Goal: Task Accomplishment & Management: Complete application form

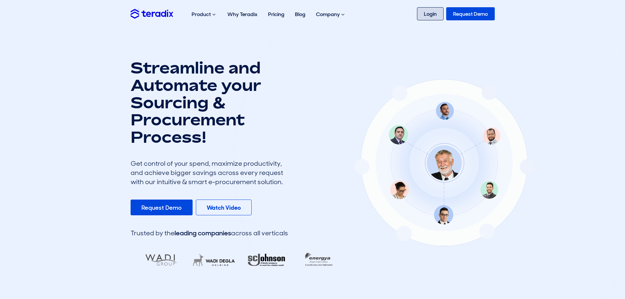
click at [430, 15] on link "Login" at bounding box center [430, 13] width 27 height 13
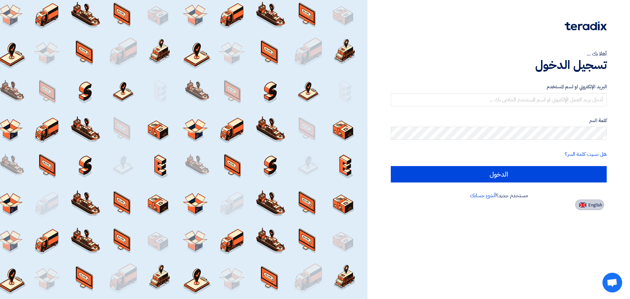
click at [591, 206] on span "English" at bounding box center [595, 205] width 14 height 5
type input "Sign in"
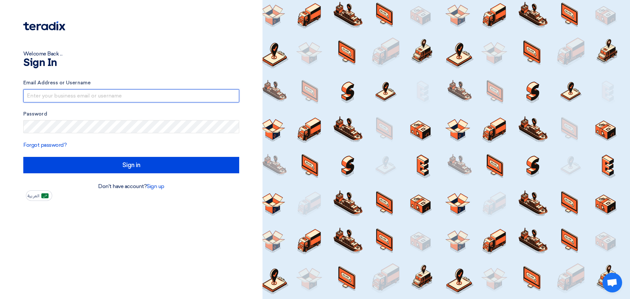
click at [116, 95] on input "text" at bounding box center [131, 95] width 216 height 13
type input "irsaalwatan.est@gmail.com"
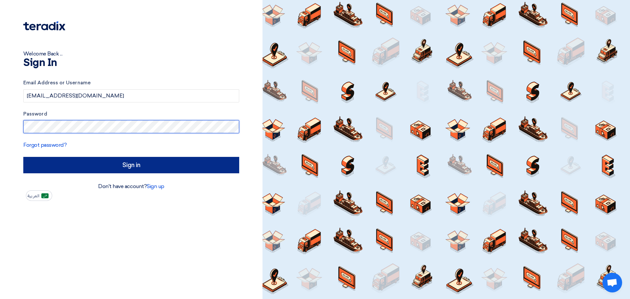
click at [103, 165] on form "Email Address or Username irsaalwatan.est@gmail.com Password Forgot password? S…" at bounding box center [131, 126] width 216 height 94
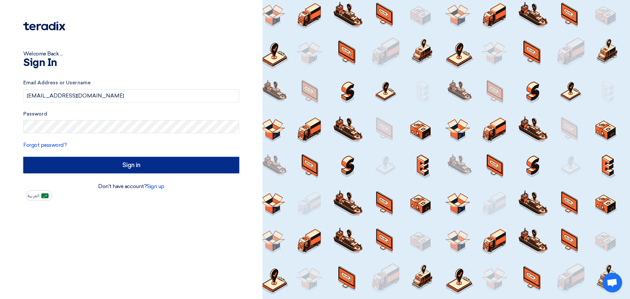
click at [103, 165] on input "Sign in" at bounding box center [131, 165] width 216 height 16
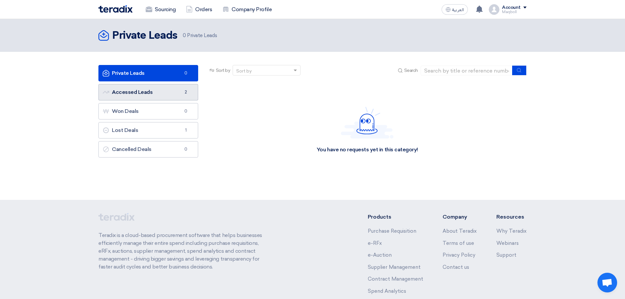
click at [167, 98] on link "Accessed Leads Accessed Leads 2" at bounding box center [148, 92] width 100 height 16
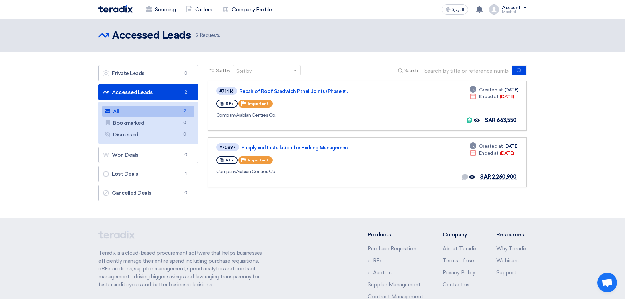
click at [203, 34] on span "2 Requests" at bounding box center [208, 36] width 24 height 8
click at [291, 35] on div "Accessed Leads Accessed Leads 2 Requests" at bounding box center [312, 35] width 428 height 13
click at [482, 6] on icon at bounding box center [479, 9] width 7 height 7
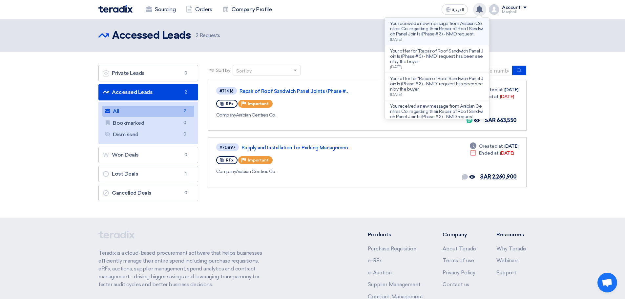
click at [454, 35] on p "You received a new message from Arabian Centres Co. regarding their Repair of R…" at bounding box center [437, 29] width 94 height 16
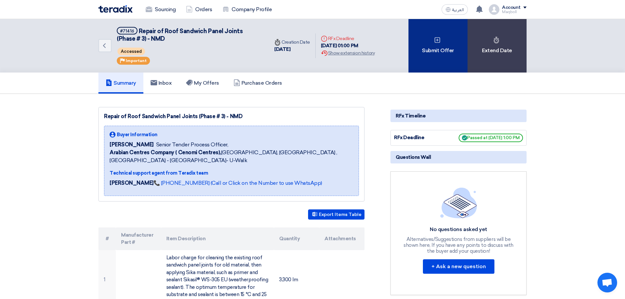
click at [432, 48] on div "Submit Offer" at bounding box center [437, 45] width 59 height 53
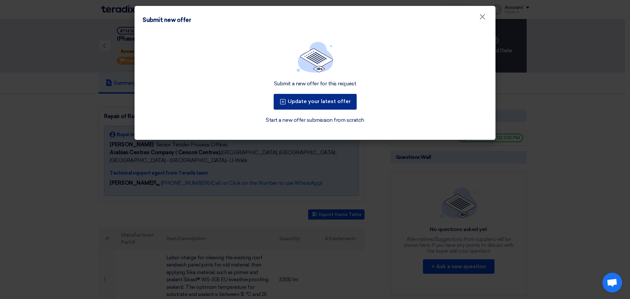
click at [339, 103] on button "Update your latest offer" at bounding box center [315, 102] width 83 height 16
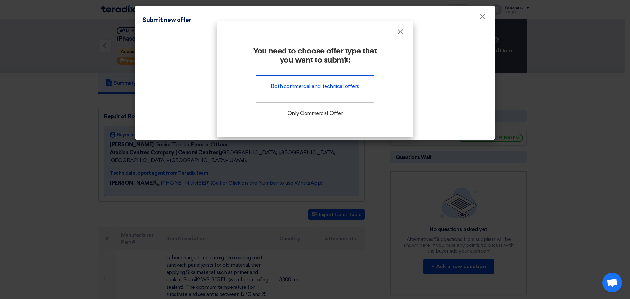
click at [336, 88] on div "Both commercial and technical offers" at bounding box center [315, 86] width 118 height 22
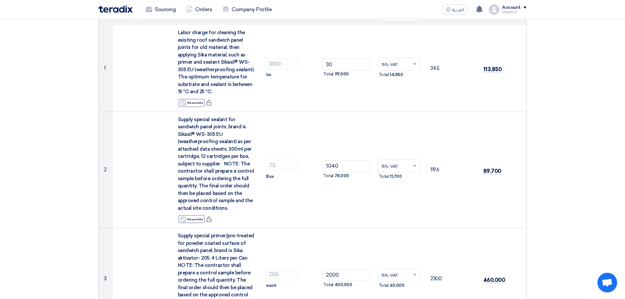
scroll to position [93, 0]
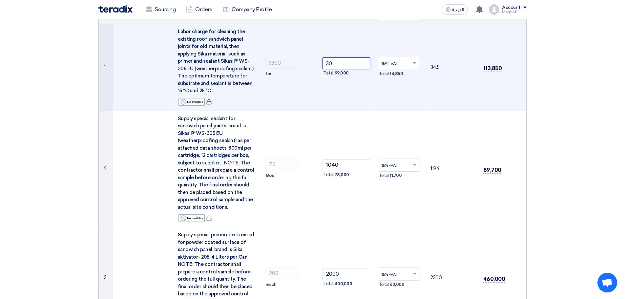
drag, startPoint x: 335, startPoint y: 63, endPoint x: 327, endPoint y: 64, distance: 7.9
click at [327, 64] on input "30" at bounding box center [346, 63] width 48 height 12
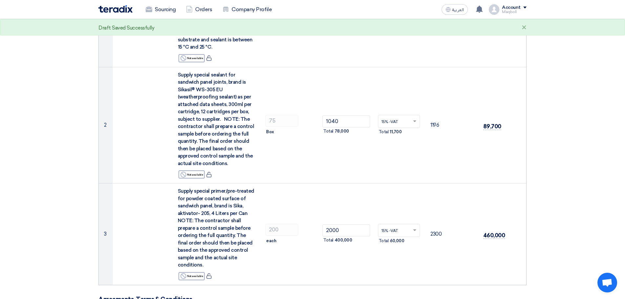
scroll to position [139, 0]
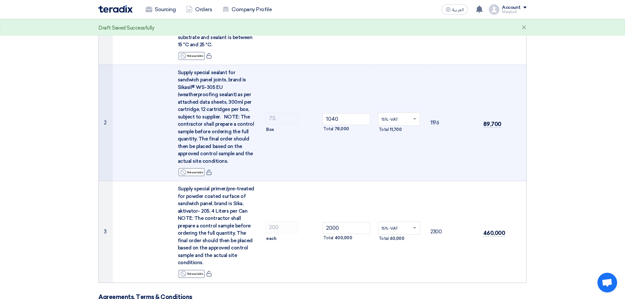
type input "25"
click at [379, 144] on td "15% -VAT × Total 11,700" at bounding box center [399, 123] width 53 height 116
click at [341, 119] on input "1040" at bounding box center [346, 119] width 48 height 12
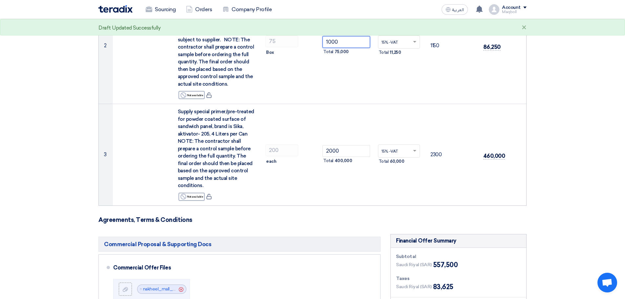
scroll to position [219, 0]
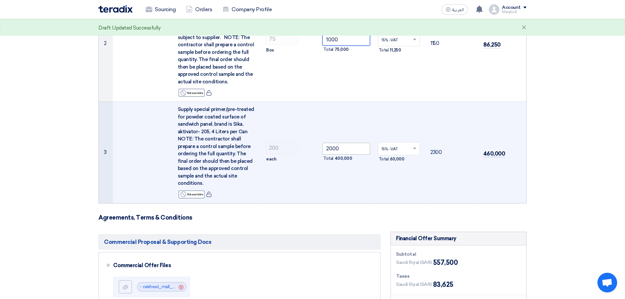
type input "1000"
click at [340, 144] on input "2000" at bounding box center [346, 149] width 48 height 12
type input "2"
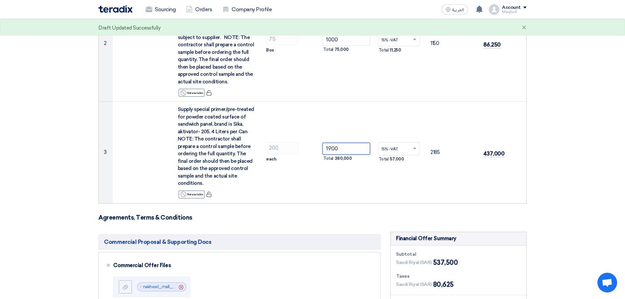
type input "1900"
click at [584, 136] on section "Offer Details # Part Number Item Description Quantity Unit Price (SAR) Taxes + …" at bounding box center [312, 215] width 625 height 753
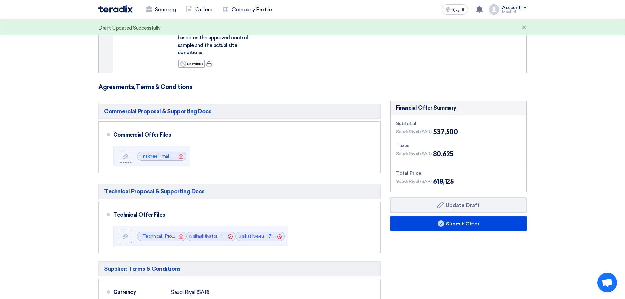
scroll to position [351, 0]
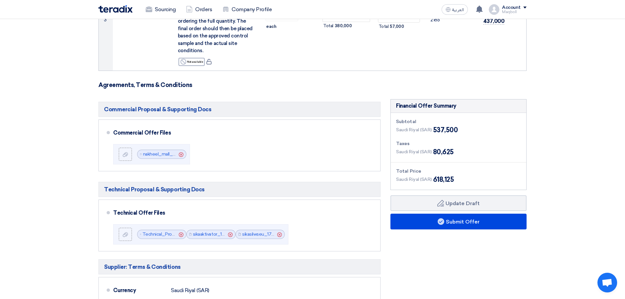
click at [587, 129] on section "Offer Details # Part Number Item Description Quantity Unit Price (SAR) Taxes + …" at bounding box center [312, 82] width 625 height 753
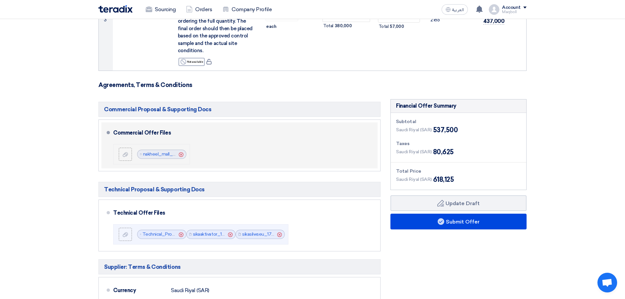
click at [180, 152] on icon "Cancel" at bounding box center [181, 154] width 5 height 5
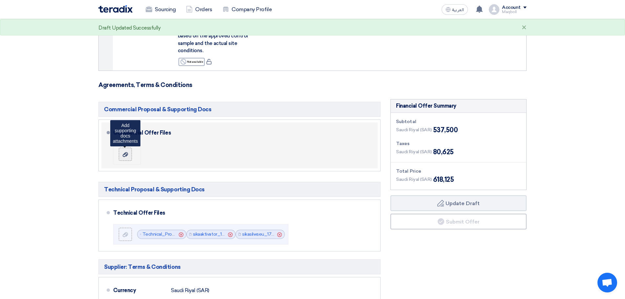
click at [127, 152] on use at bounding box center [125, 154] width 5 height 5
click at [0, 0] on input "file" at bounding box center [0, 0] width 0 height 0
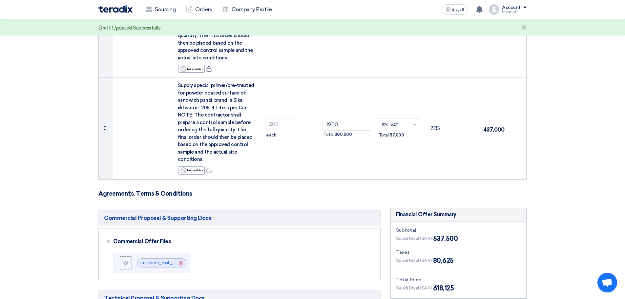
scroll to position [241, 0]
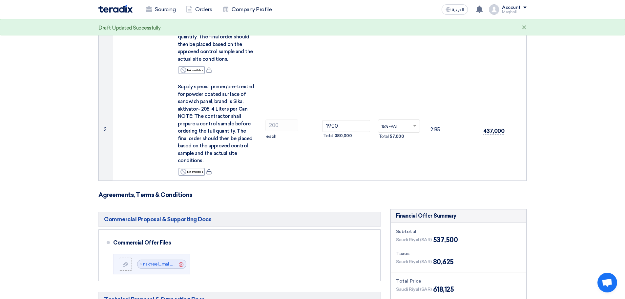
click at [622, 160] on section "Offer Details # Part Number Item Description Quantity Unit Price (SAR) Taxes + …" at bounding box center [312, 192] width 625 height 753
drag, startPoint x: 622, startPoint y: 160, endPoint x: 622, endPoint y: 134, distance: 25.6
click at [622, 134] on section "Offer Details # Part Number Item Description Quantity Unit Price (SAR) Taxes + …" at bounding box center [312, 192] width 625 height 753
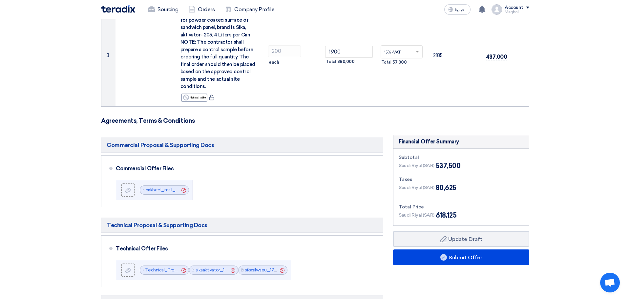
scroll to position [329, 0]
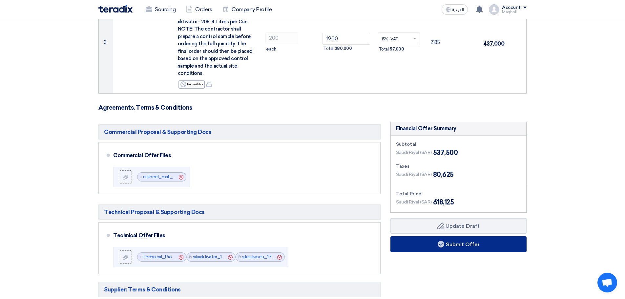
click at [476, 238] on button "Submit Offer" at bounding box center [458, 244] width 136 height 16
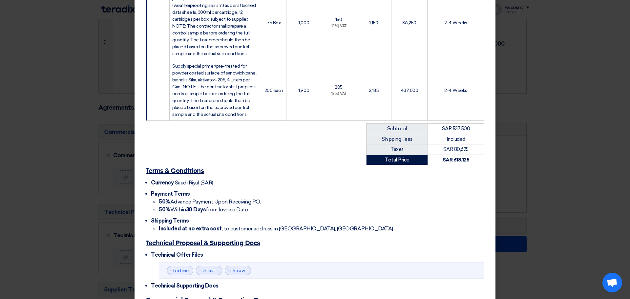
scroll to position [279, 0]
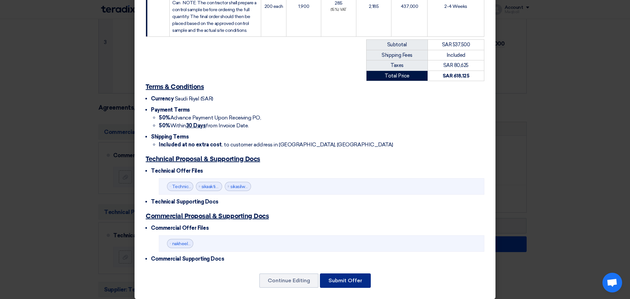
click at [330, 275] on button "Submit Offer" at bounding box center [345, 280] width 51 height 14
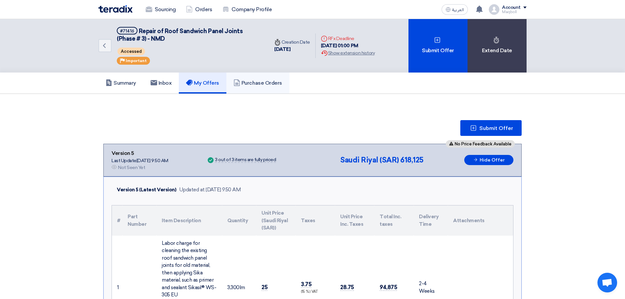
click at [258, 85] on h5 "Purchase Orders" at bounding box center [258, 83] width 49 height 7
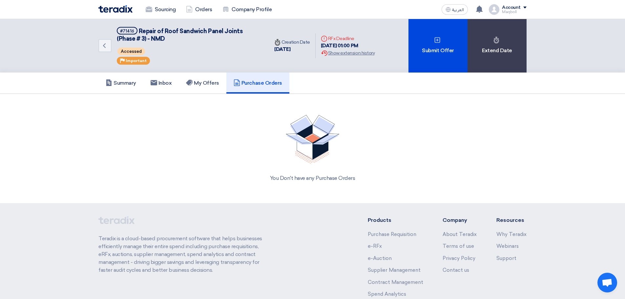
click at [258, 85] on h5 "Purchase Orders" at bounding box center [258, 83] width 49 height 7
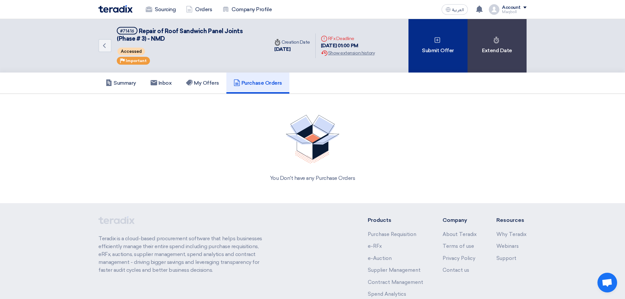
click at [431, 61] on div "Submit Offer" at bounding box center [437, 45] width 59 height 53
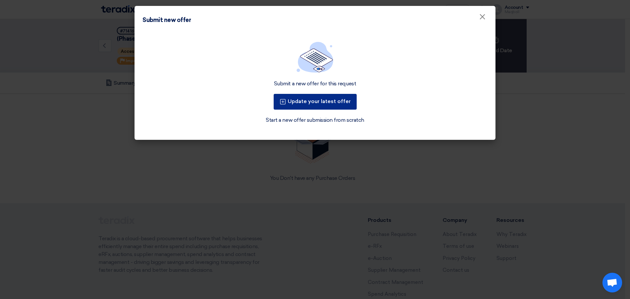
click at [332, 103] on button "Update your latest offer" at bounding box center [315, 102] width 83 height 16
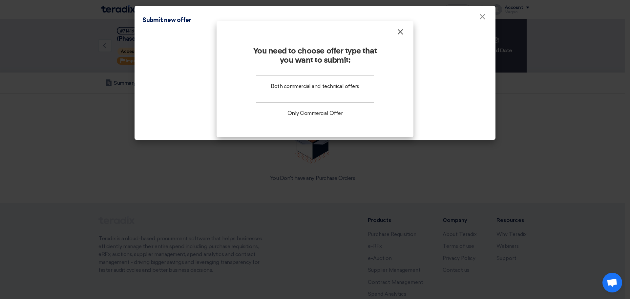
click at [402, 35] on span "×" at bounding box center [400, 33] width 7 height 13
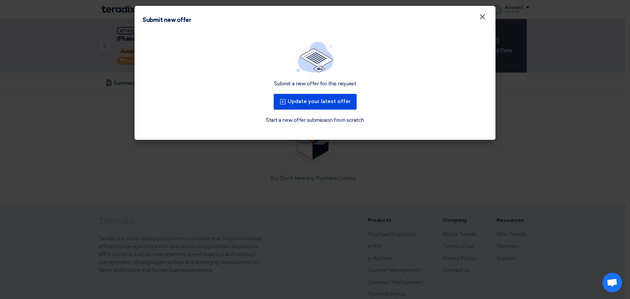
click at [482, 21] on span "×" at bounding box center [482, 18] width 7 height 13
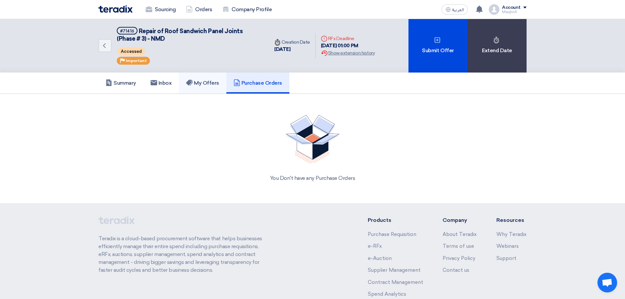
click at [205, 84] on h5 "My Offers" at bounding box center [202, 83] width 33 height 7
